Goal: Find specific page/section: Find specific page/section

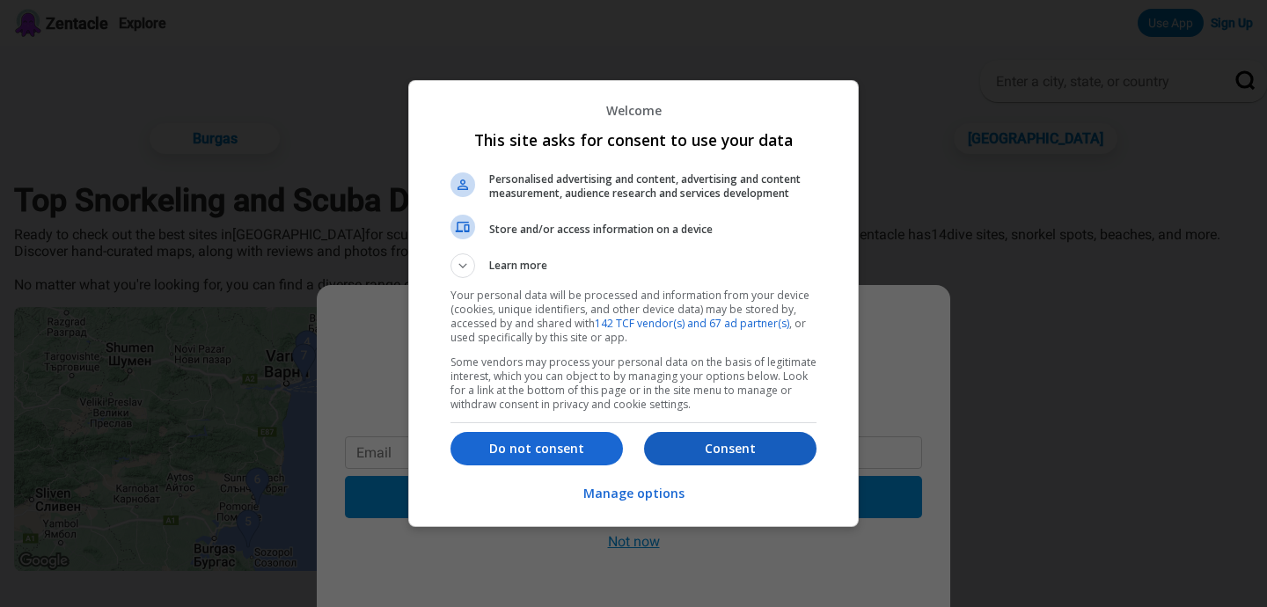
click at [739, 456] on p "Consent" at bounding box center [730, 449] width 172 height 18
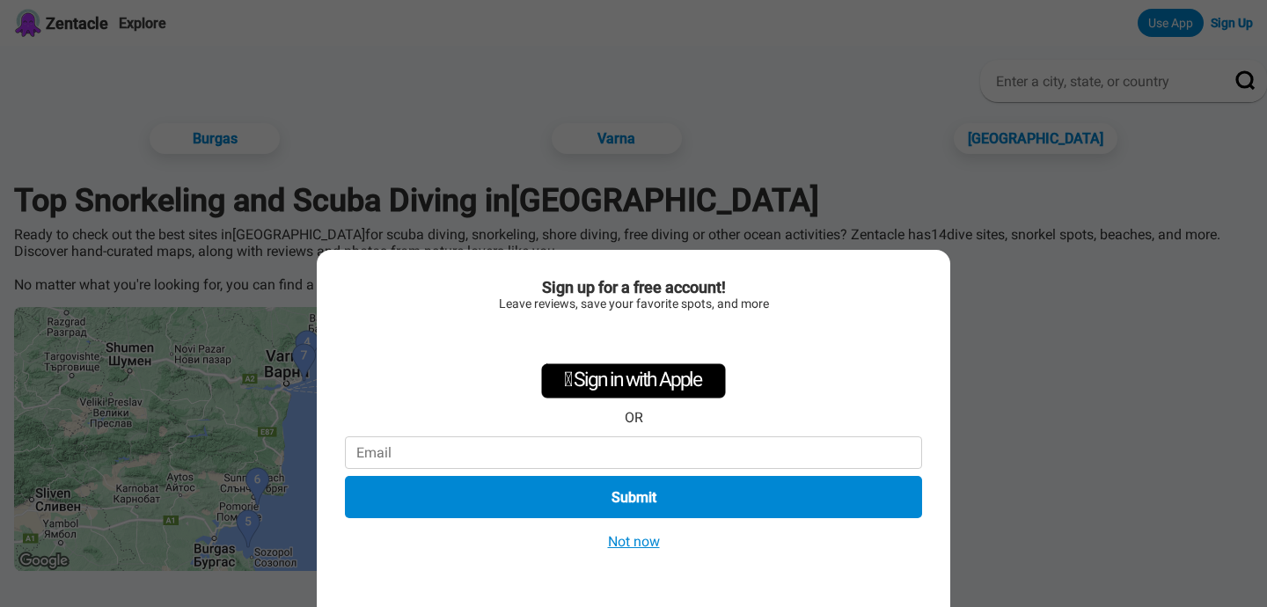
click at [641, 538] on button "Not now" at bounding box center [634, 541] width 62 height 18
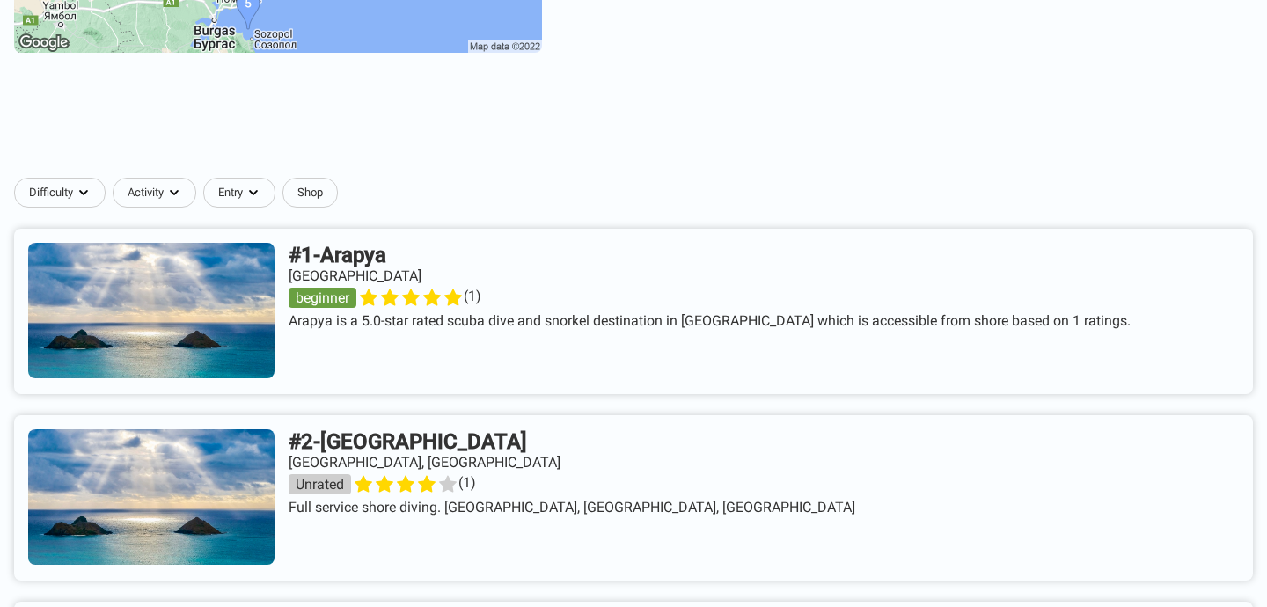
scroll to position [552, 0]
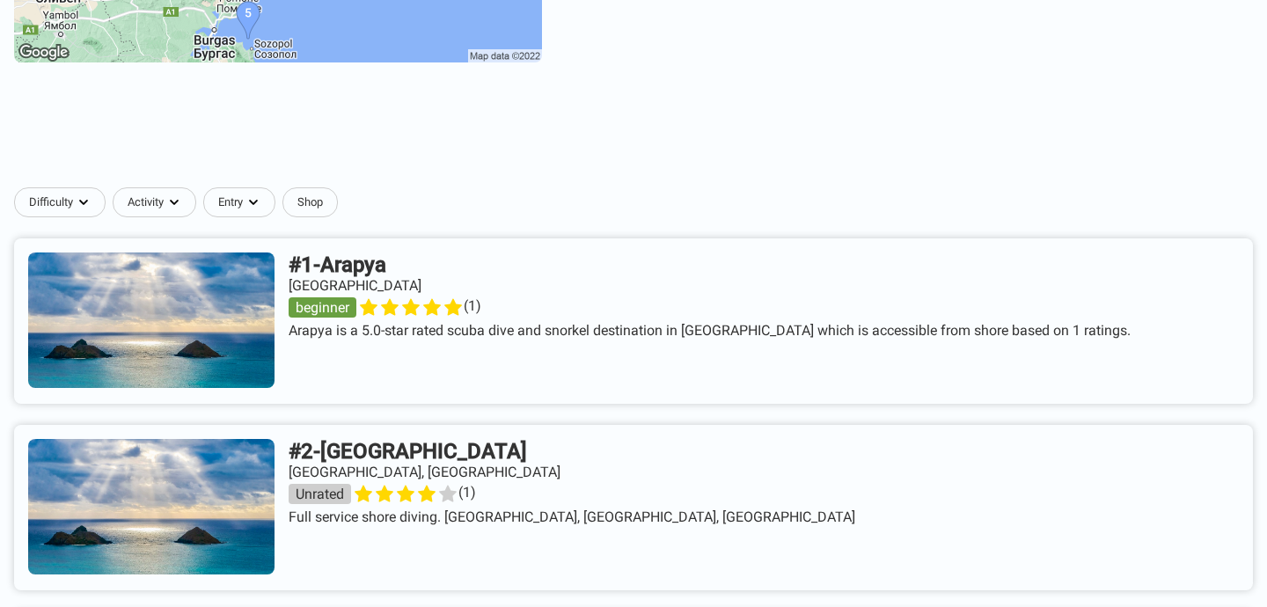
scroll to position [489, 0]
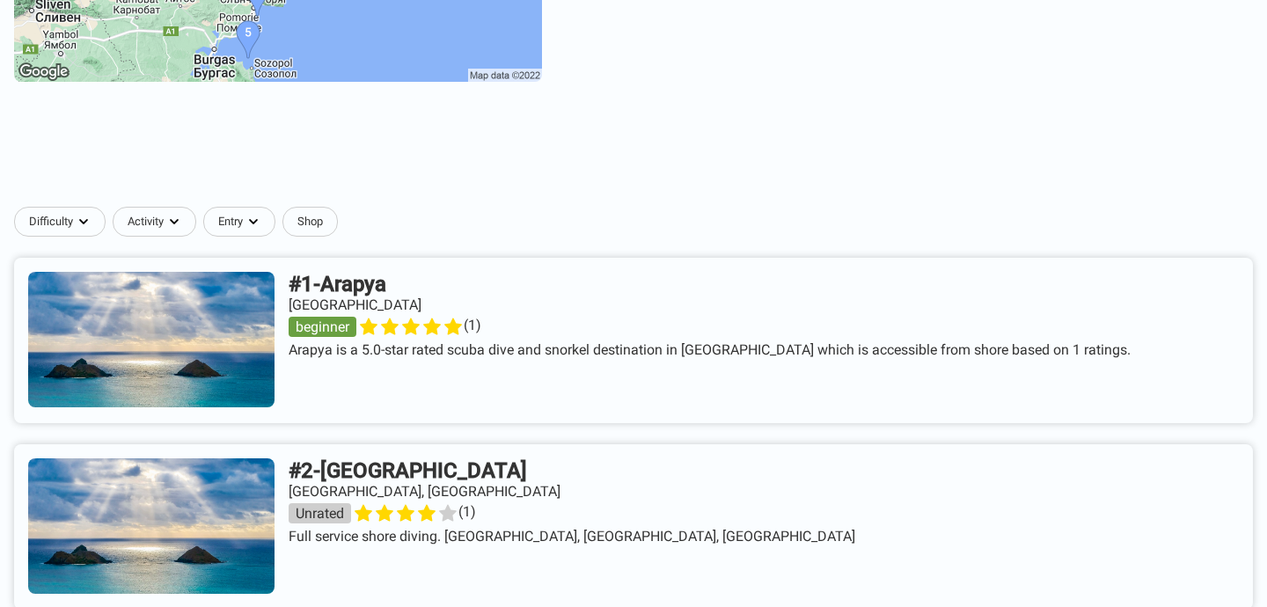
click at [386, 306] on link at bounding box center [633, 340] width 1239 height 165
